Goal: Task Accomplishment & Management: Manage account settings

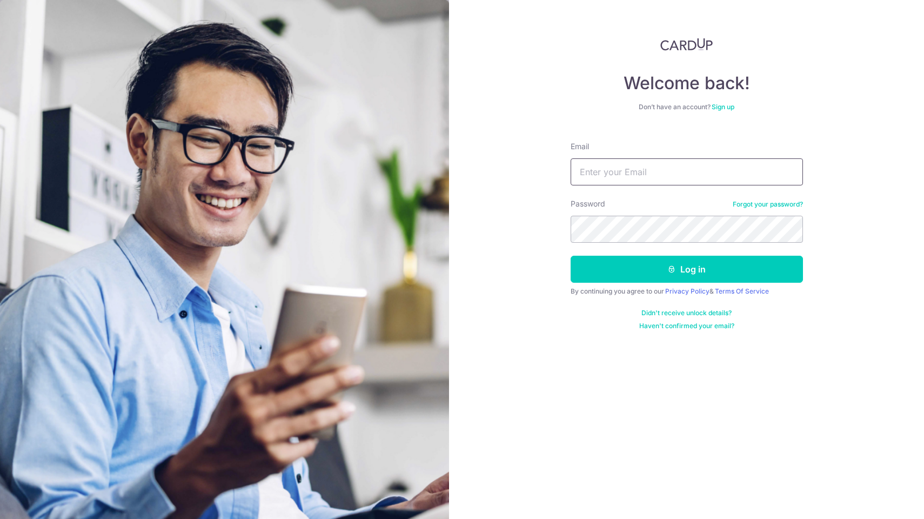
type input "YJL1aHcNK7_v4p8tx2td"
click at [686, 269] on button "Log in" at bounding box center [686, 268] width 232 height 27
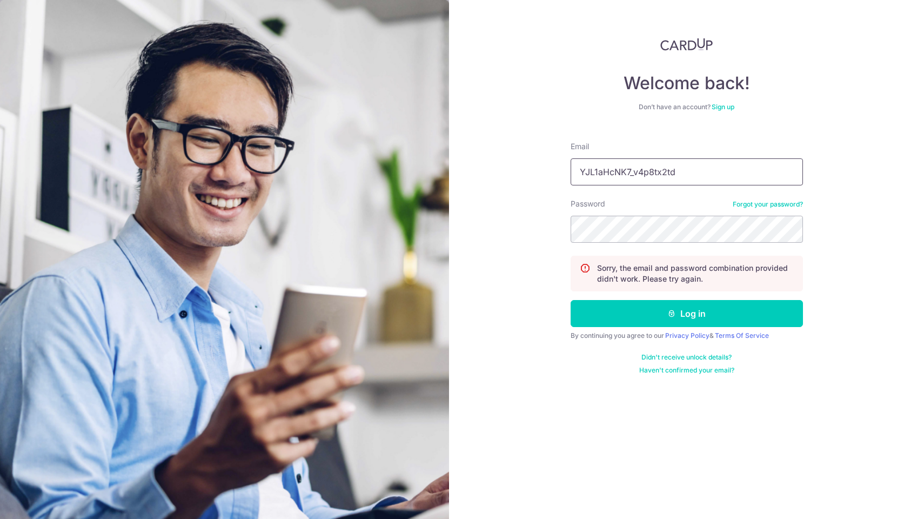
drag, startPoint x: 685, startPoint y: 164, endPoint x: 486, endPoint y: 178, distance: 199.8
click at [486, 172] on div "Welcome back! Don’t have an account? Sign up Email YJL1aHcNK7_v4p8tx2td Passwor…" at bounding box center [686, 259] width 475 height 519
drag, startPoint x: 682, startPoint y: 170, endPoint x: 321, endPoint y: 153, distance: 361.8
click at [321, 153] on section "Welcome back! Don’t have an account? Sign up Email YJL1aHcNK7_v4p8tx2td Passwor…" at bounding box center [462, 259] width 924 height 519
click at [789, 169] on input "YJL1aHcNK7_v4p8tx2td" at bounding box center [686, 171] width 232 height 27
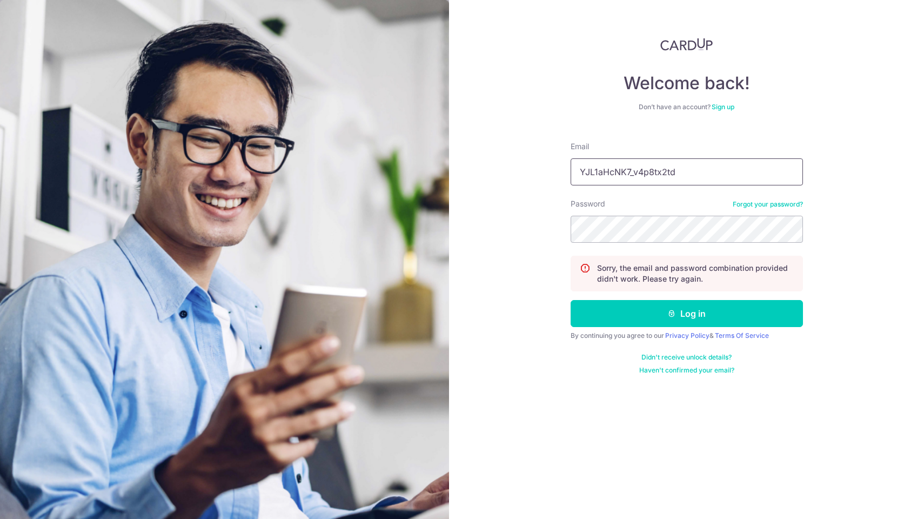
type input "davidwong@hazpak.com.sg"
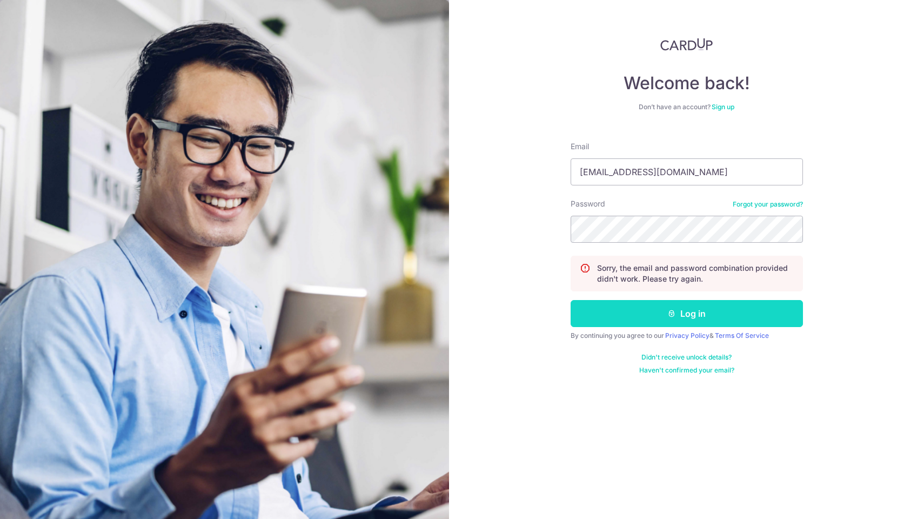
click at [657, 315] on button "Log in" at bounding box center [686, 313] width 232 height 27
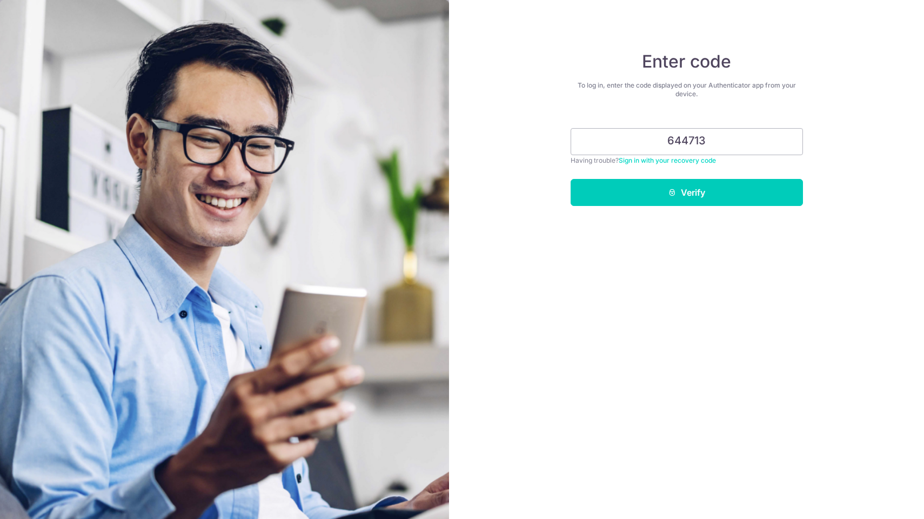
type input "644713"
click at [686, 192] on button "Verify" at bounding box center [686, 192] width 232 height 27
